Goal: Check status

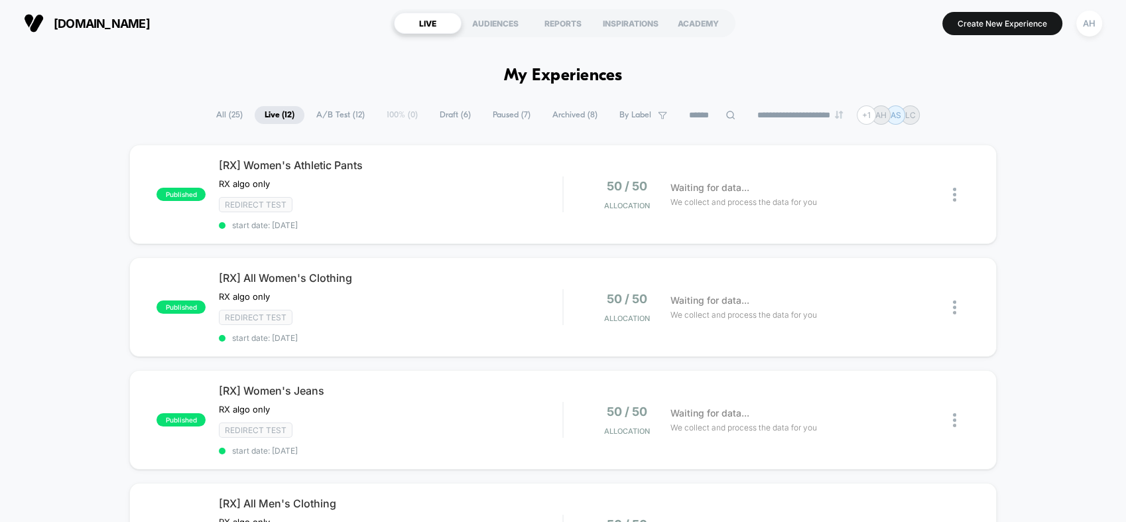
click at [441, 108] on span "Draft ( 6 )" at bounding box center [455, 115] width 51 height 18
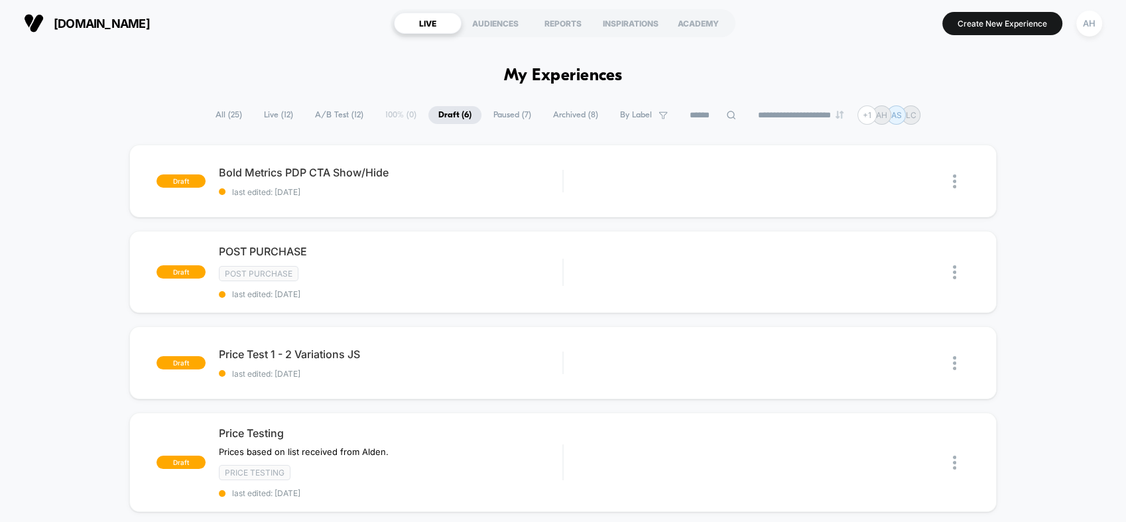
click at [446, 115] on span "Draft ( 6 )" at bounding box center [455, 115] width 53 height 18
click at [495, 118] on span "Paused ( 7 )" at bounding box center [513, 115] width 58 height 18
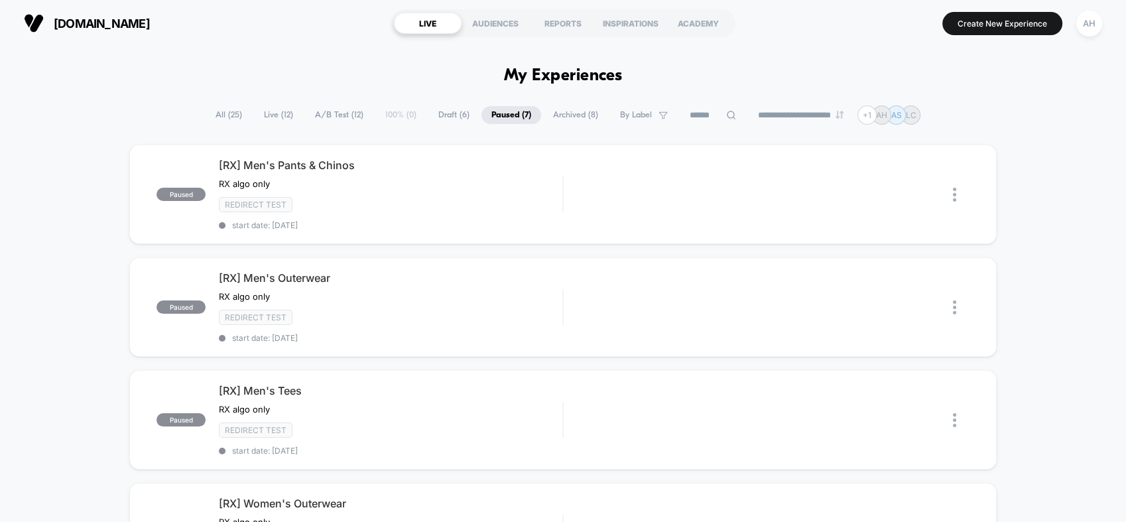
click at [268, 115] on span "Live ( 12 )" at bounding box center [278, 115] width 49 height 18
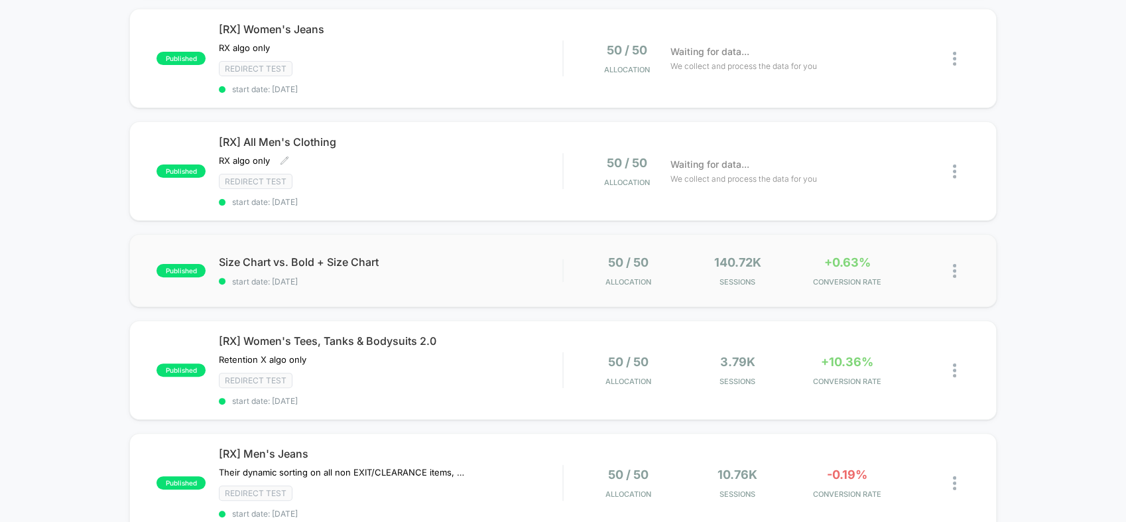
scroll to position [368, 0]
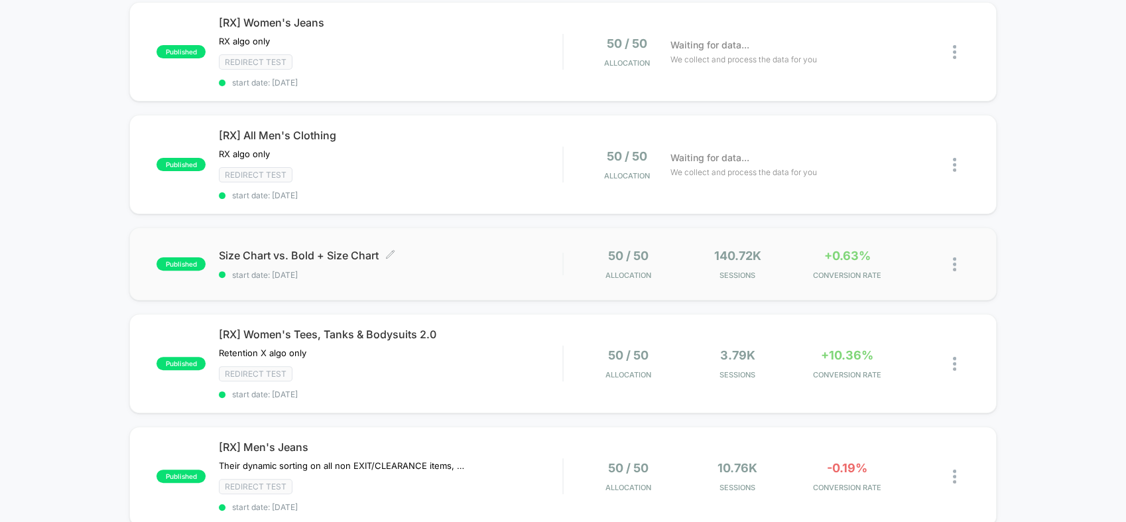
click at [439, 270] on span "start date: [DATE]" at bounding box center [391, 275] width 344 height 10
